Goal: Find contact information: Find contact information

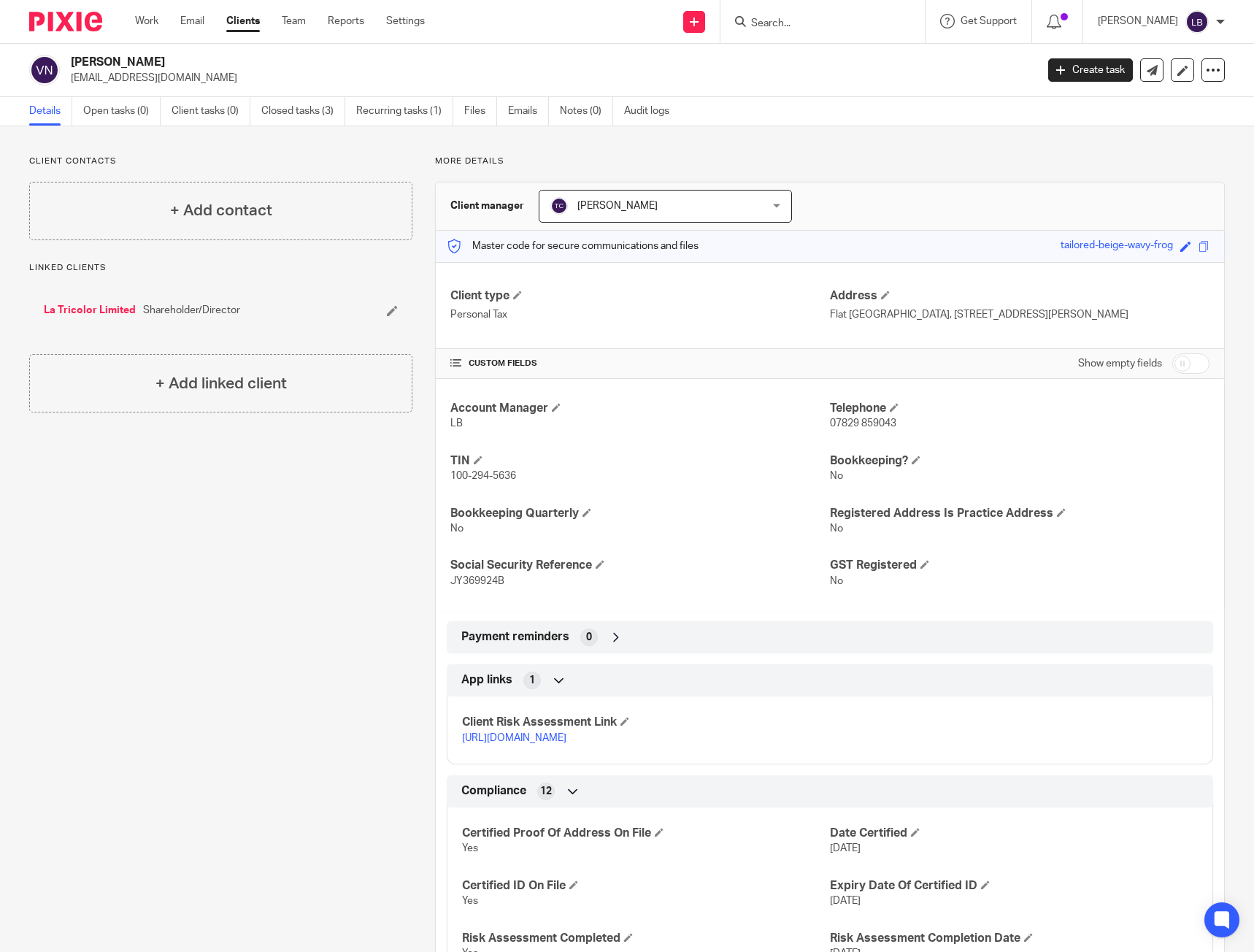
click at [356, 551] on div "Client contacts + Add contact Linked clients La Tricolor Limited Shareholder/Di…" at bounding box center [209, 673] width 406 height 1036
click at [279, 579] on div "Client contacts + Add contact Linked clients La Tricolor Limited Shareholder/Di…" at bounding box center [209, 673] width 406 height 1036
click at [157, 32] on div "Work Email Clients Team Reports Settings Work Email Clients Team Reports Settin…" at bounding box center [284, 22] width 327 height 43
click at [147, 6] on div "Work Email Clients Team Reports Settings Work Email Clients Team Reports Settin…" at bounding box center [284, 22] width 327 height 43
click at [147, 17] on link "Work" at bounding box center [146, 21] width 23 height 15
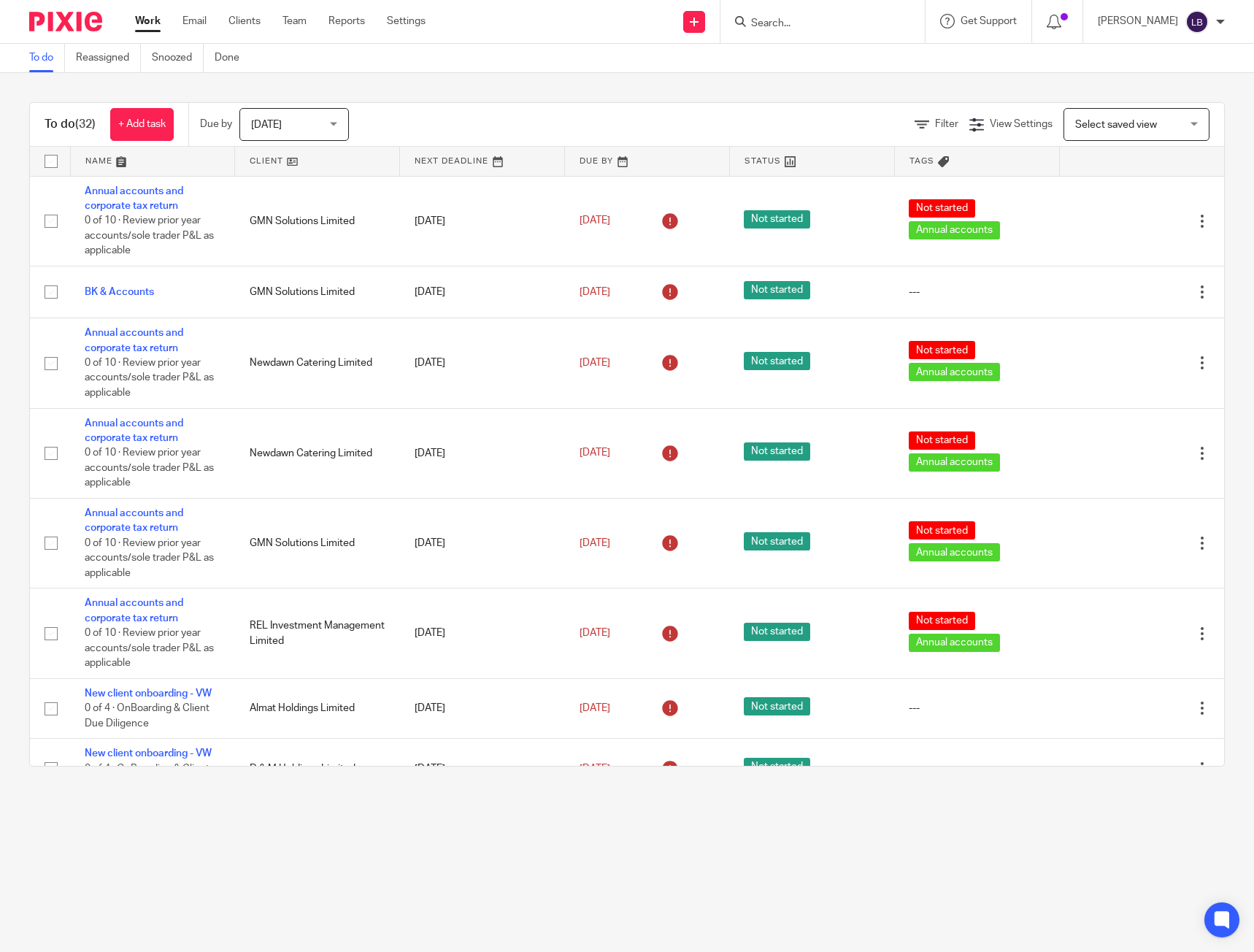
click at [1212, 211] on div "To do (32) + Add task Due by [DATE] [DATE] [DATE] [DATE] This week Next week Th…" at bounding box center [627, 434] width 1254 height 723
